Goal: Find specific page/section: Find specific page/section

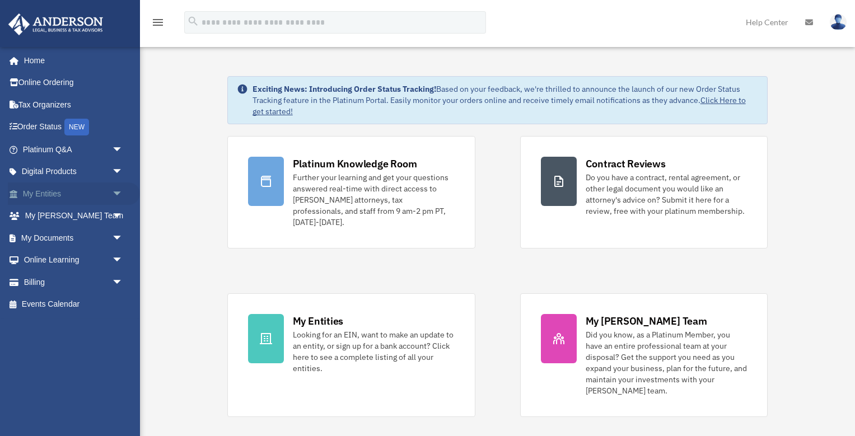
click at [118, 189] on span "arrow_drop_down" at bounding box center [123, 194] width 22 height 23
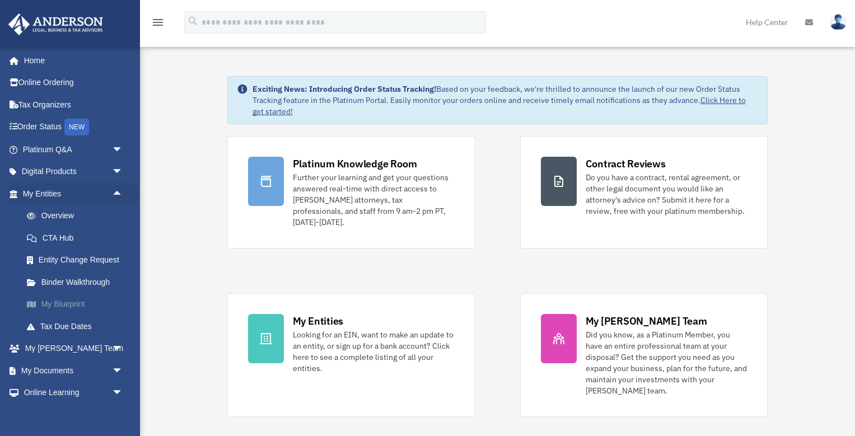
click at [78, 302] on link "My Blueprint" at bounding box center [78, 304] width 124 height 22
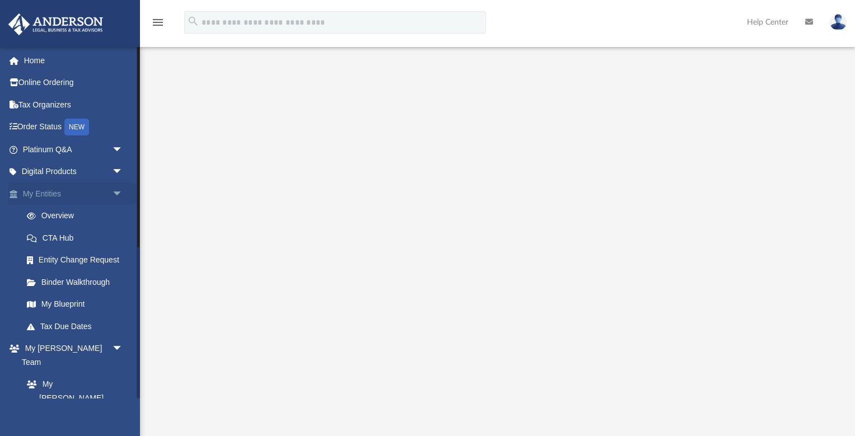
click at [116, 191] on span "arrow_drop_down" at bounding box center [123, 194] width 22 height 23
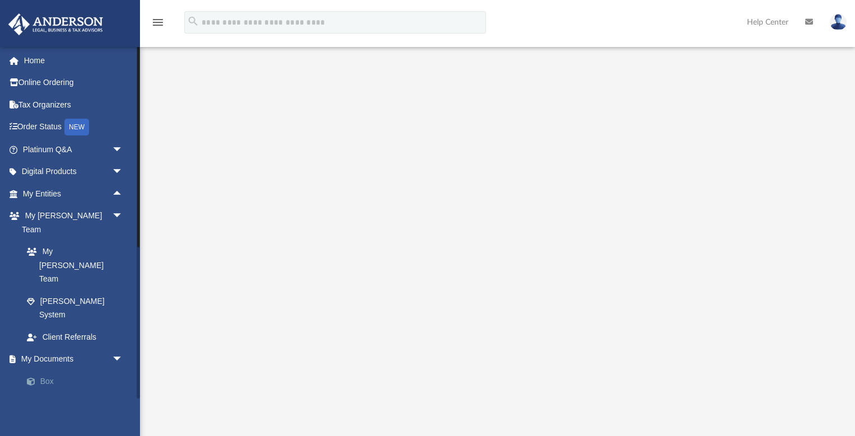
click at [45, 370] on link "Box" at bounding box center [78, 381] width 124 height 22
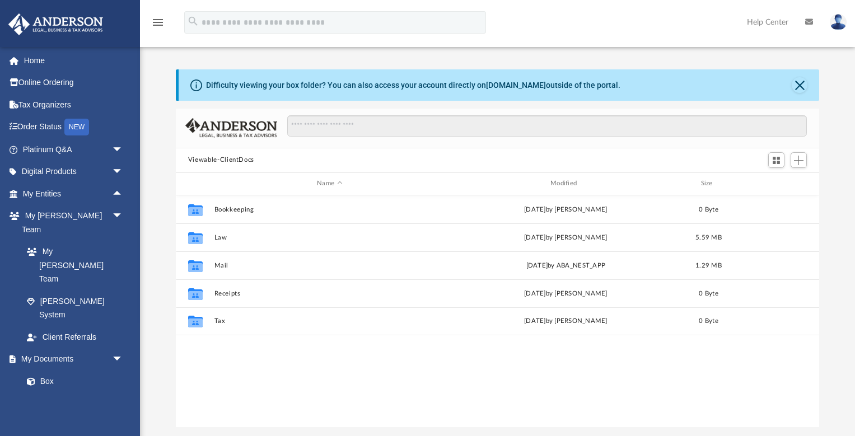
scroll to position [1, 1]
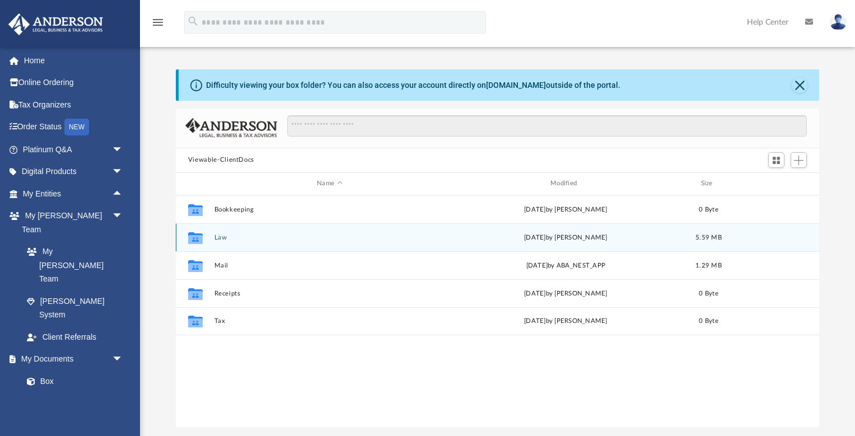
click at [222, 236] on button "Law" at bounding box center [329, 237] width 231 height 7
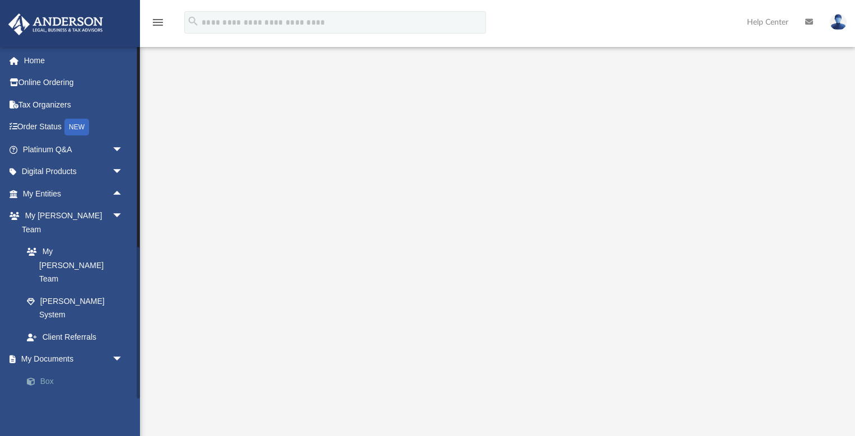
click at [48, 370] on link "Box" at bounding box center [78, 381] width 124 height 22
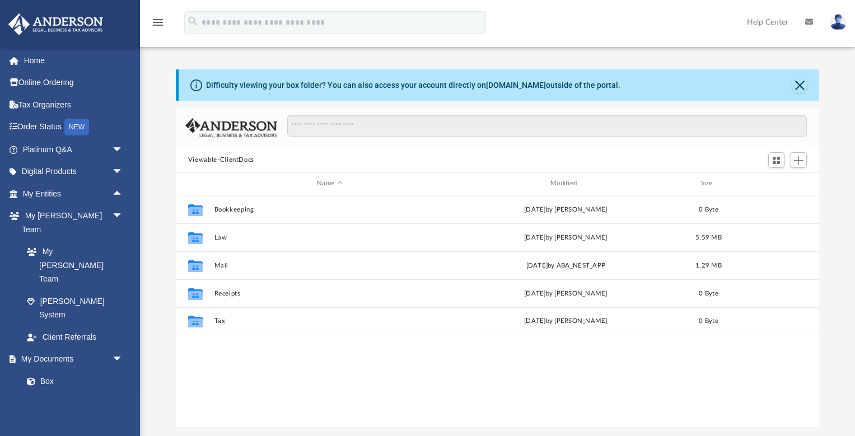
scroll to position [255, 644]
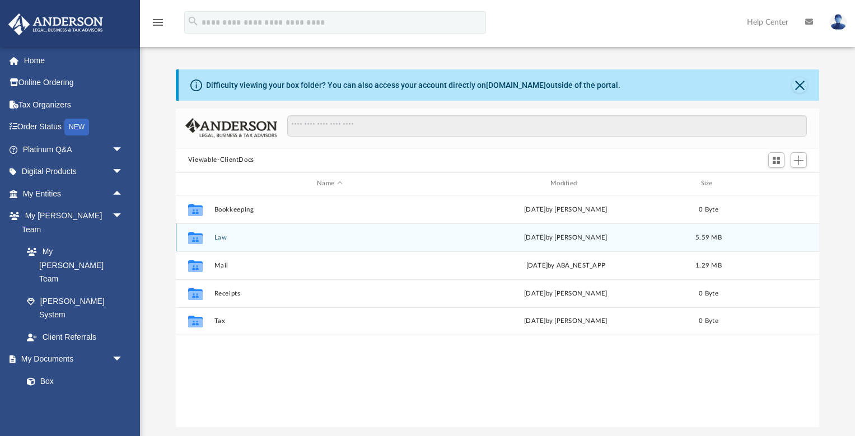
click at [224, 238] on button "Law" at bounding box center [329, 237] width 231 height 7
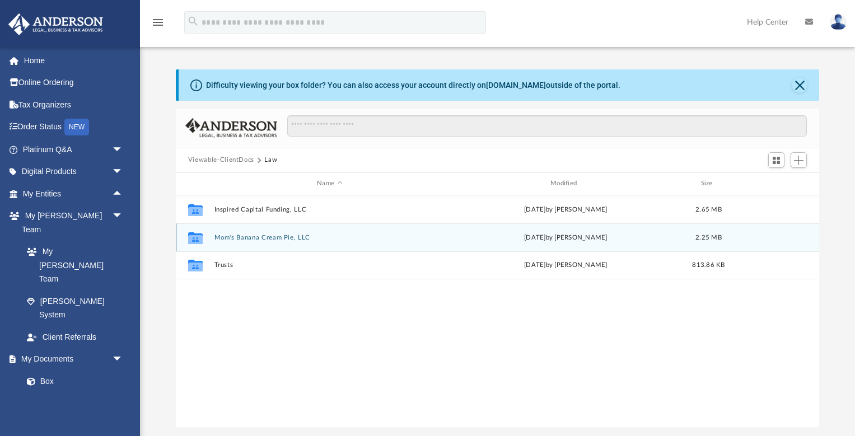
click at [237, 238] on button "Mom's Banana Cream Pie, LLC" at bounding box center [329, 237] width 231 height 7
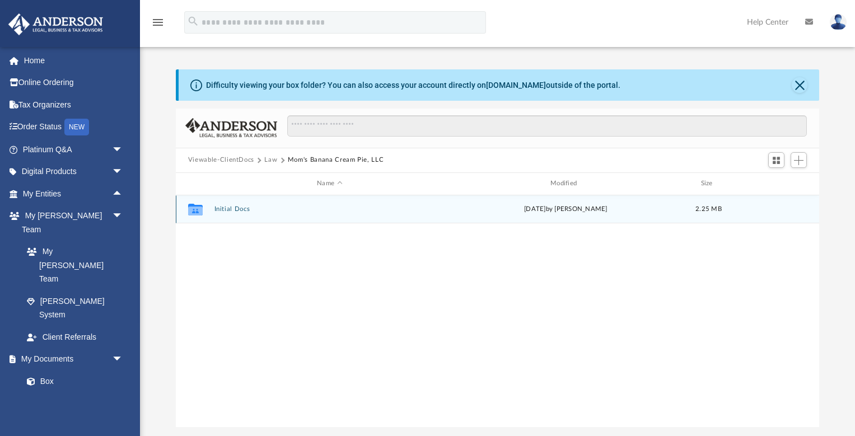
click at [242, 209] on button "Initial Docs" at bounding box center [329, 209] width 231 height 7
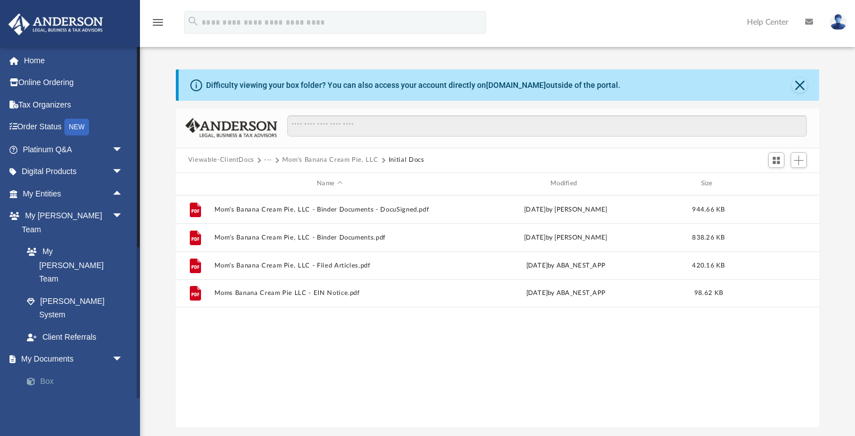
click at [43, 370] on link "Box" at bounding box center [78, 381] width 124 height 22
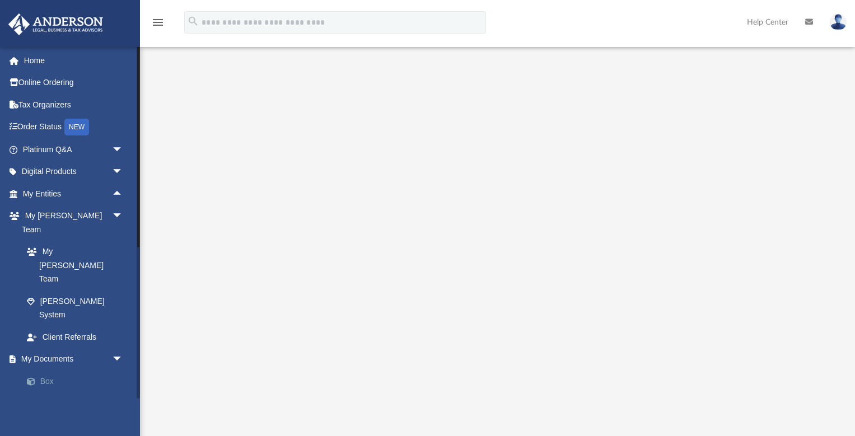
click at [49, 370] on link "Box" at bounding box center [78, 381] width 124 height 22
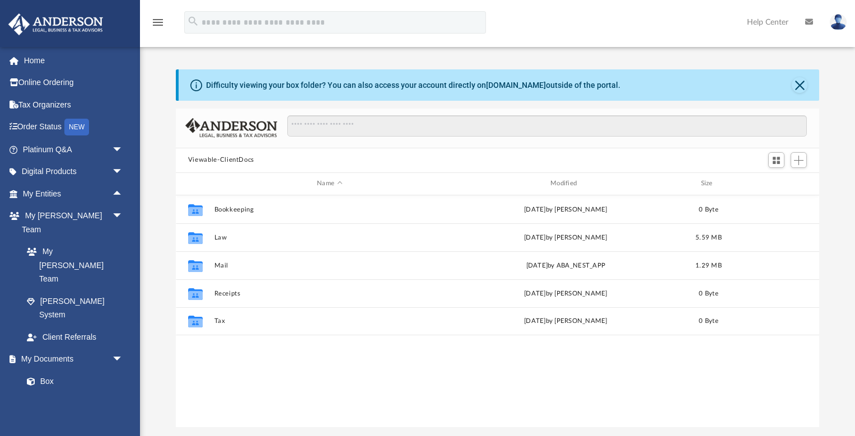
scroll to position [255, 644]
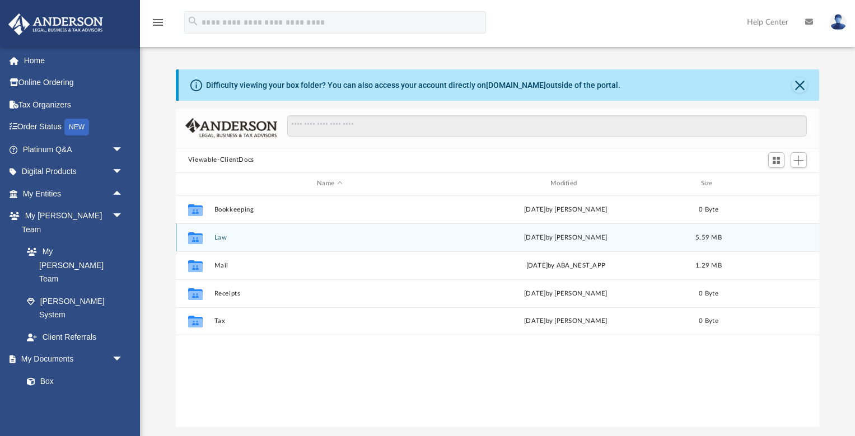
click at [220, 237] on button "Law" at bounding box center [329, 237] width 231 height 7
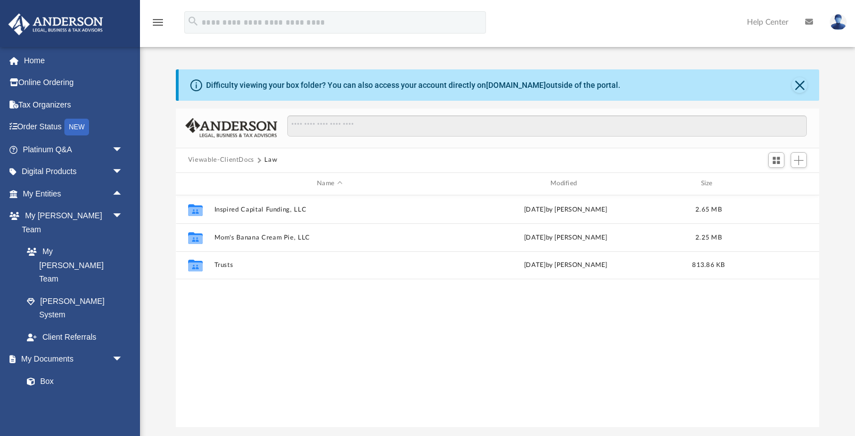
click at [164, 81] on div "Difficulty viewing your box folder? You can also access your account directly o…" at bounding box center [497, 248] width 715 height 358
click at [158, 83] on div "Difficulty viewing your box folder? You can also access your account directly o…" at bounding box center [497, 248] width 715 height 358
